Goal: Transaction & Acquisition: Purchase product/service

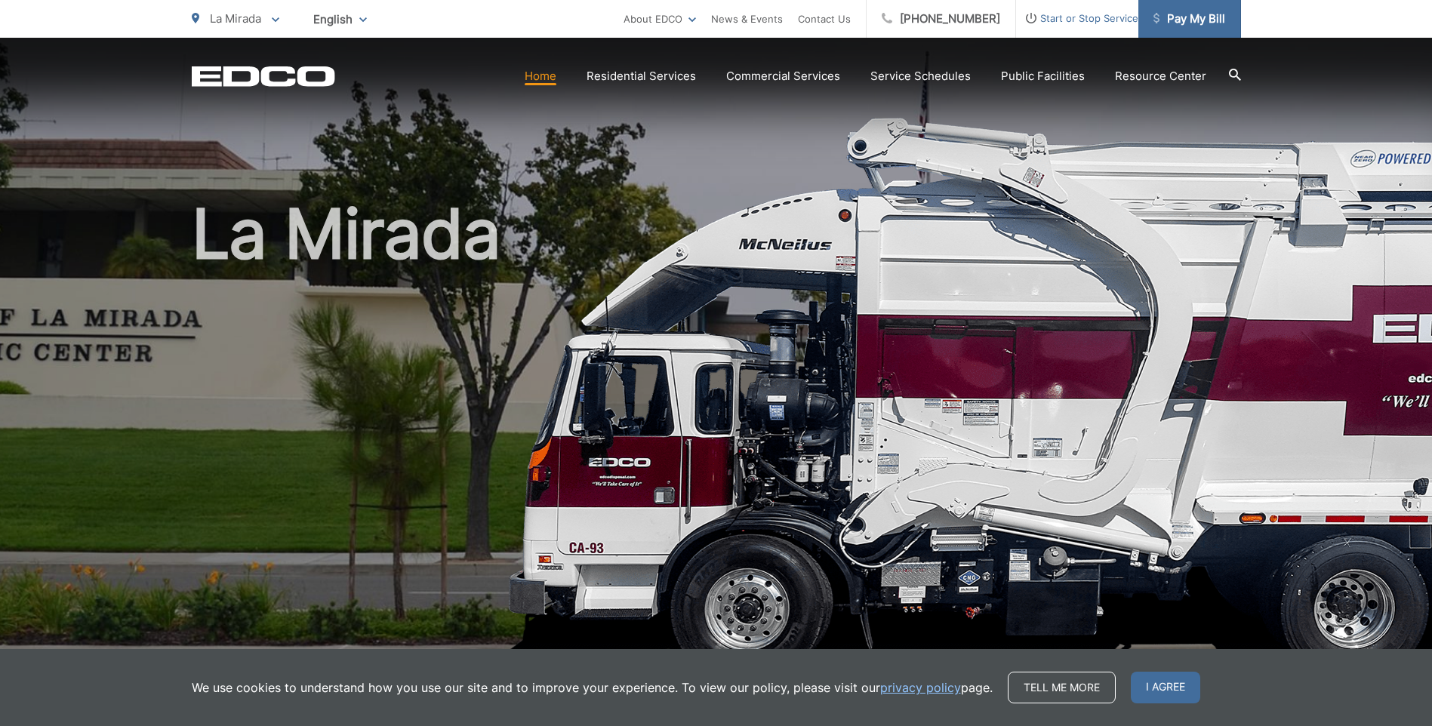
click at [1190, 17] on span "Pay My Bill" at bounding box center [1190, 19] width 72 height 18
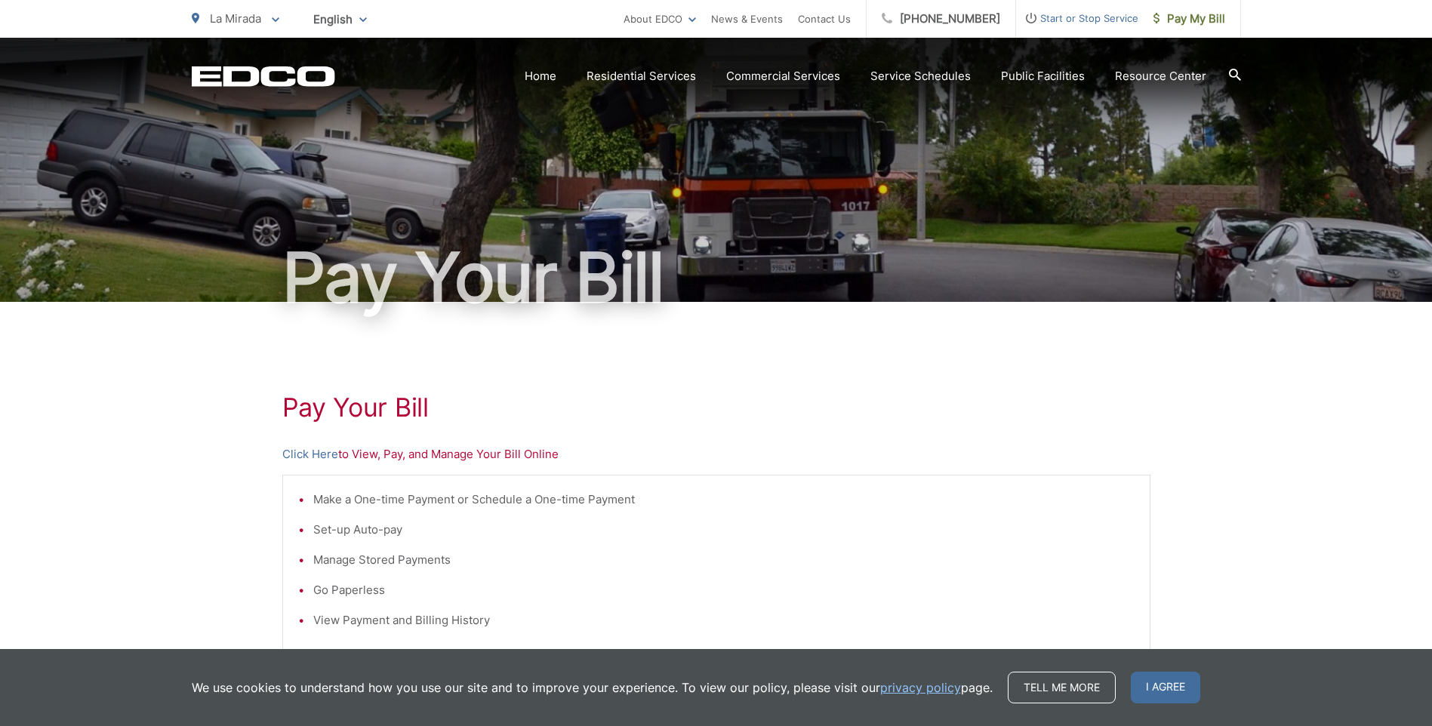
click at [921, 389] on div "Pay Your Bill Click Here to View, Pay, and Manage Your Bill Online Make a One-t…" at bounding box center [716, 641] width 868 height 678
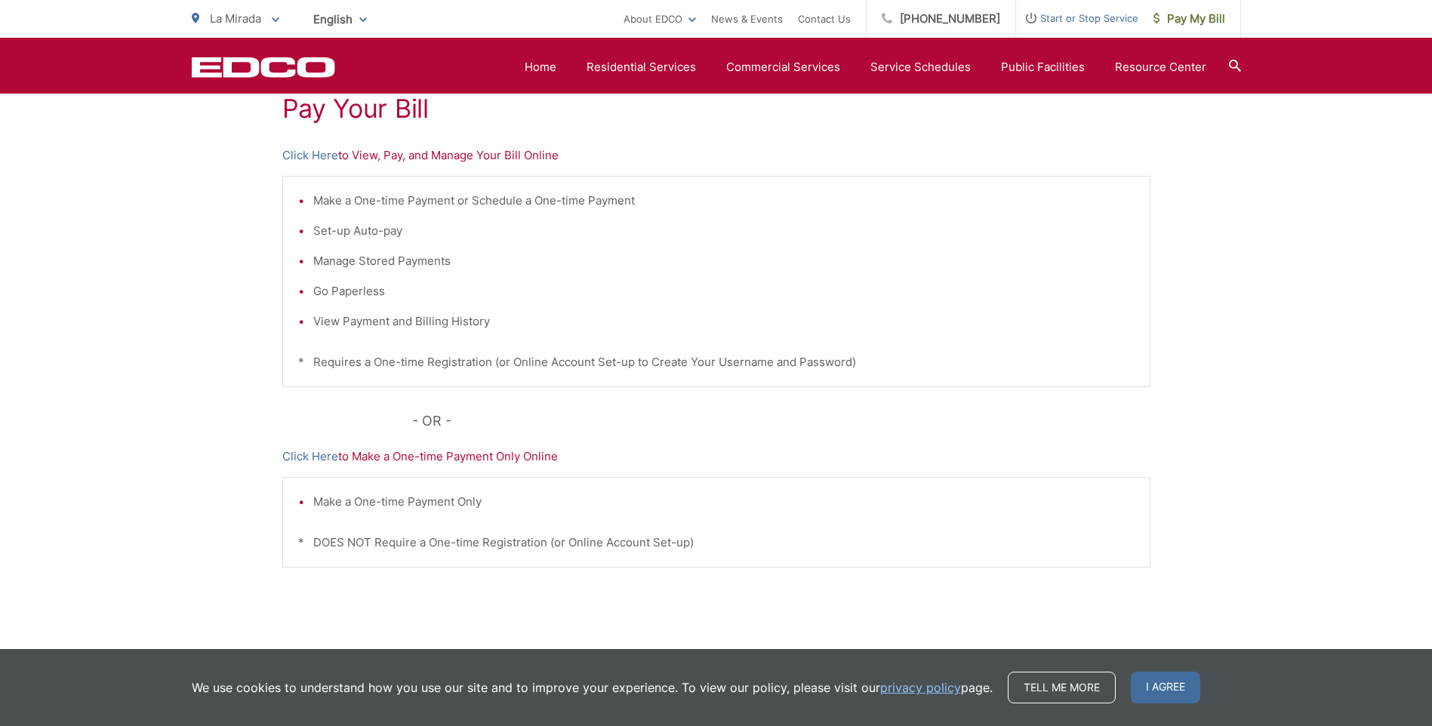
scroll to position [272, 0]
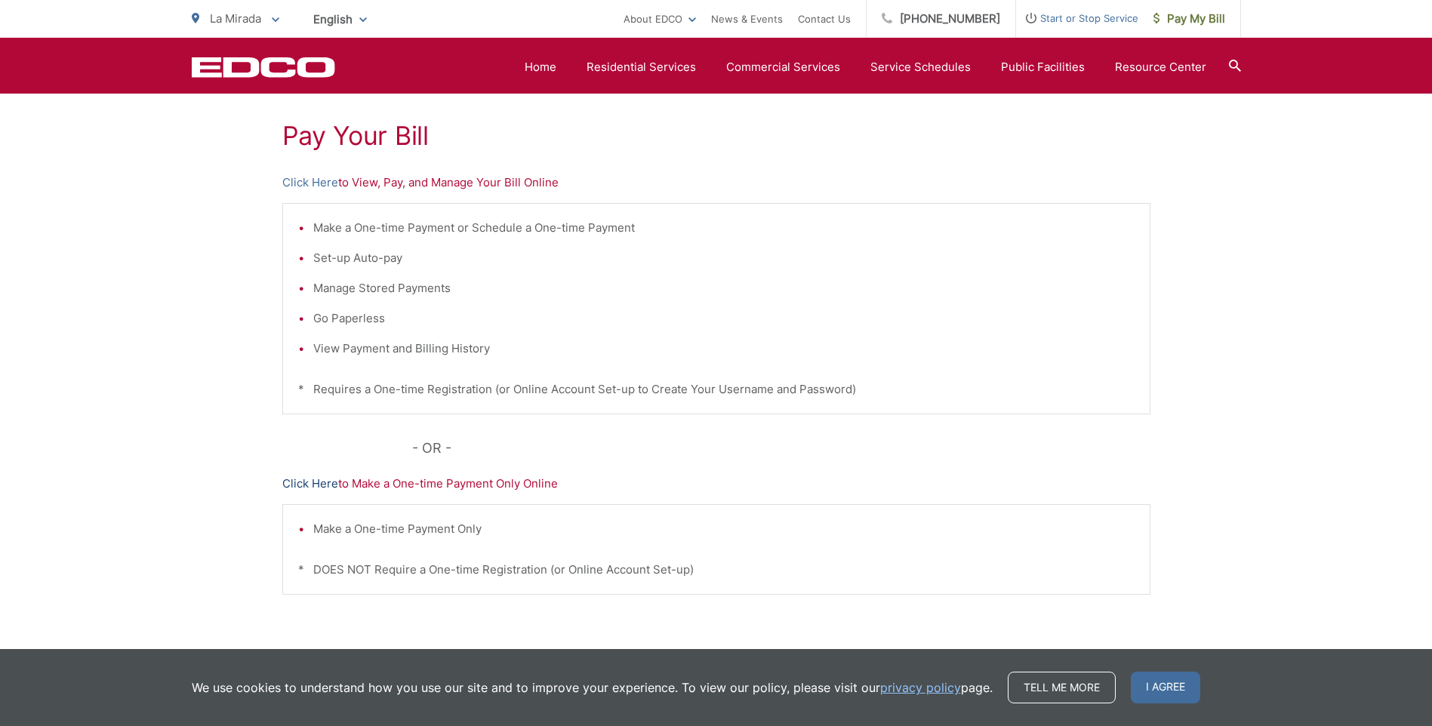
click at [298, 483] on link "Click Here" at bounding box center [310, 484] width 56 height 18
